Goal: Find contact information: Find contact information

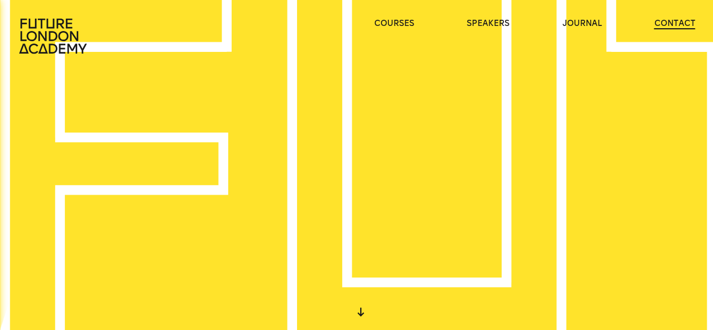
click at [668, 19] on link "contact" at bounding box center [674, 23] width 41 height 11
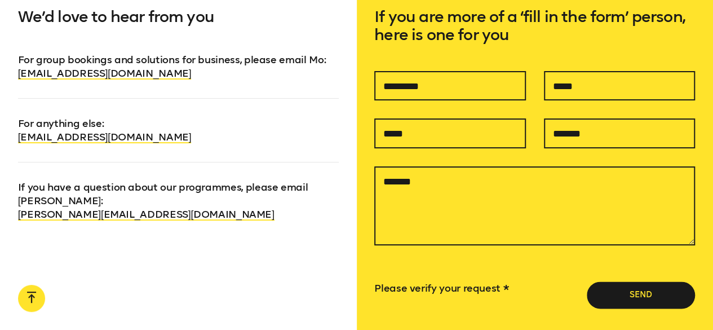
scroll to position [724, 0]
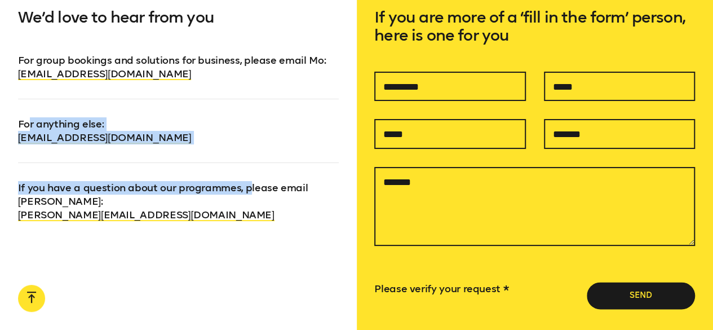
drag, startPoint x: 249, startPoint y: 145, endPoint x: 29, endPoint y: 107, distance: 223.2
click at [29, 107] on div "We’d love to hear from you For group bookings and solutions for business, pleas…" at bounding box center [178, 195] width 357 height 446
click at [224, 143] on p "For anything else : [EMAIL_ADDRESS][DOMAIN_NAME]" at bounding box center [178, 122] width 321 height 46
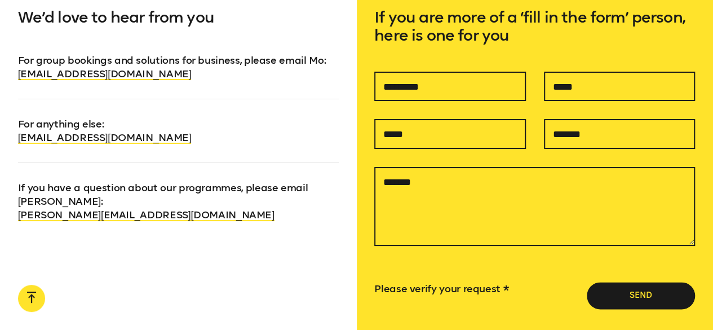
drag, startPoint x: 191, startPoint y: 143, endPoint x: 12, endPoint y: 142, distance: 178.7
click at [12, 142] on div "We’d love to hear from you For group bookings and solutions for business, pleas…" at bounding box center [178, 195] width 357 height 446
copy link "[EMAIL_ADDRESS][DOMAIN_NAME]"
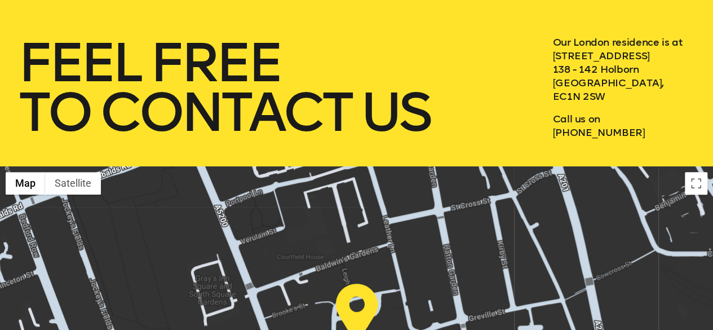
scroll to position [0, 0]
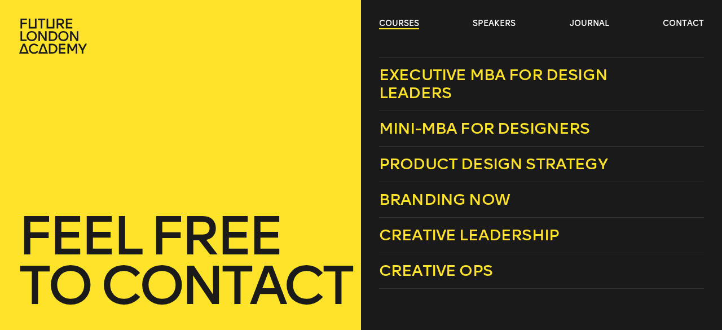
click at [399, 21] on link "courses" at bounding box center [399, 23] width 40 height 11
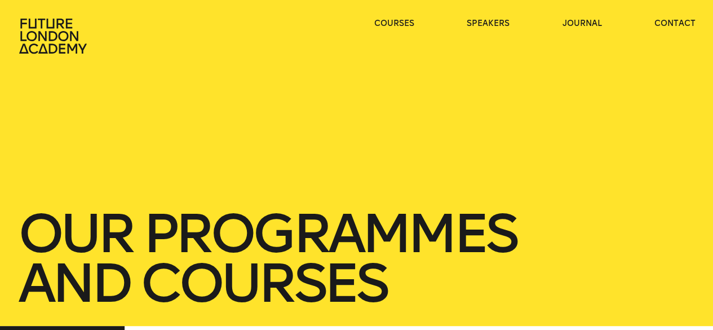
click at [36, 33] on icon at bounding box center [54, 36] width 72 height 36
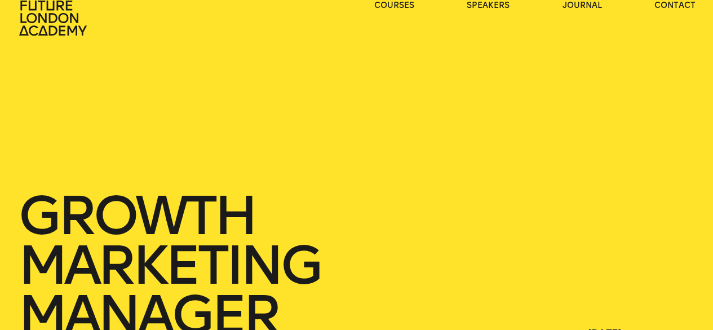
scroll to position [7, 0]
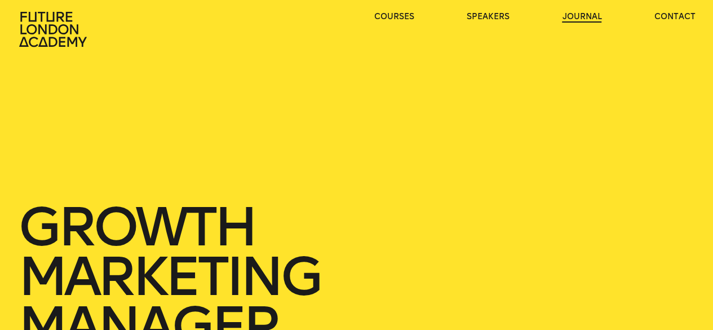
click at [568, 15] on link "journal" at bounding box center [581, 16] width 39 height 11
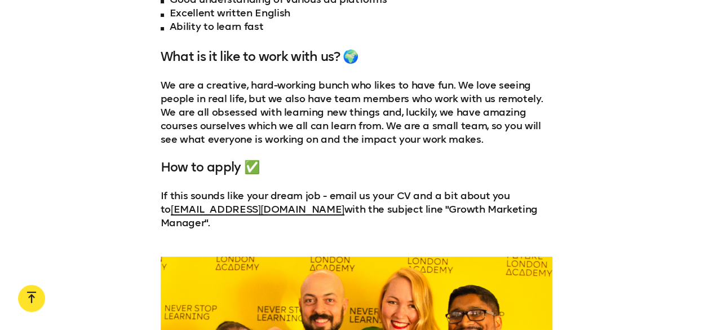
scroll to position [1585, 0]
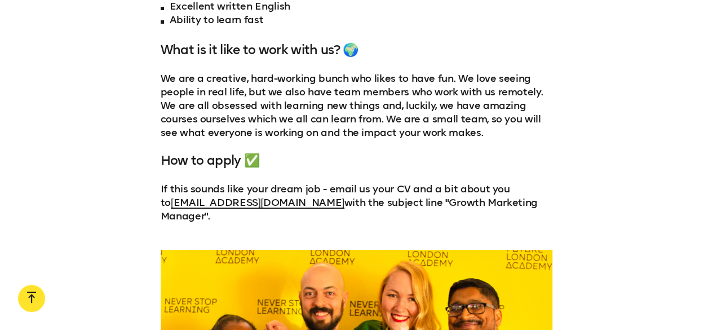
drag, startPoint x: 169, startPoint y: 199, endPoint x: 357, endPoint y: 198, distance: 188.9
click at [357, 198] on p "If this sounds like your dream job - email us your CV and a bit about you to dr…" at bounding box center [357, 202] width 392 height 41
drag, startPoint x: 172, startPoint y: 204, endPoint x: 354, endPoint y: 197, distance: 182.2
click at [354, 197] on p "If this sounds like your dream job - email us your CV and a bit about you to dr…" at bounding box center [357, 202] width 392 height 41
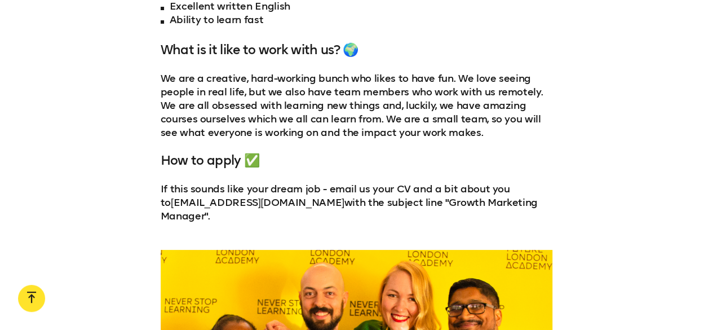
copy p "dreams@futurelondonacademy.co.uk"
